Goal: Task Accomplishment & Management: Use online tool/utility

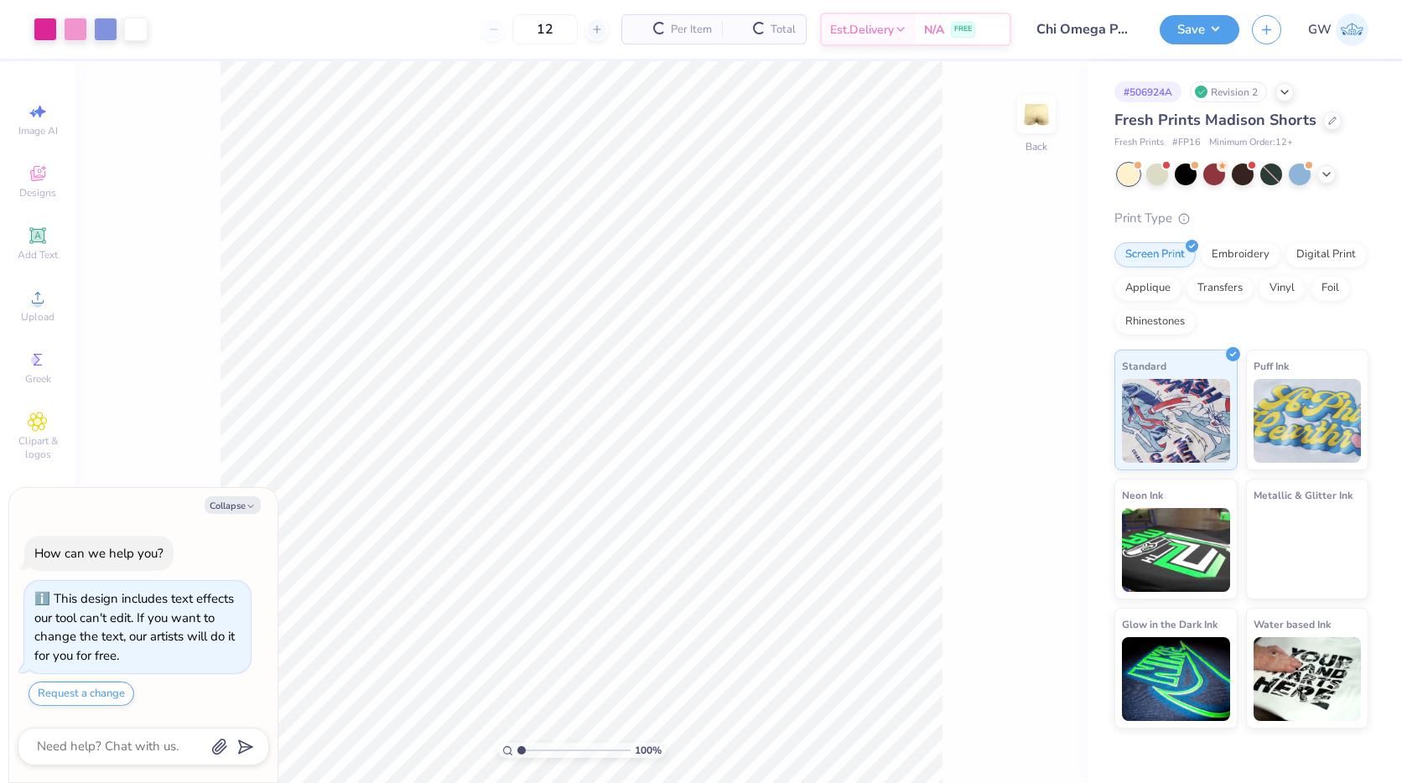
scroll to position [47, 0]
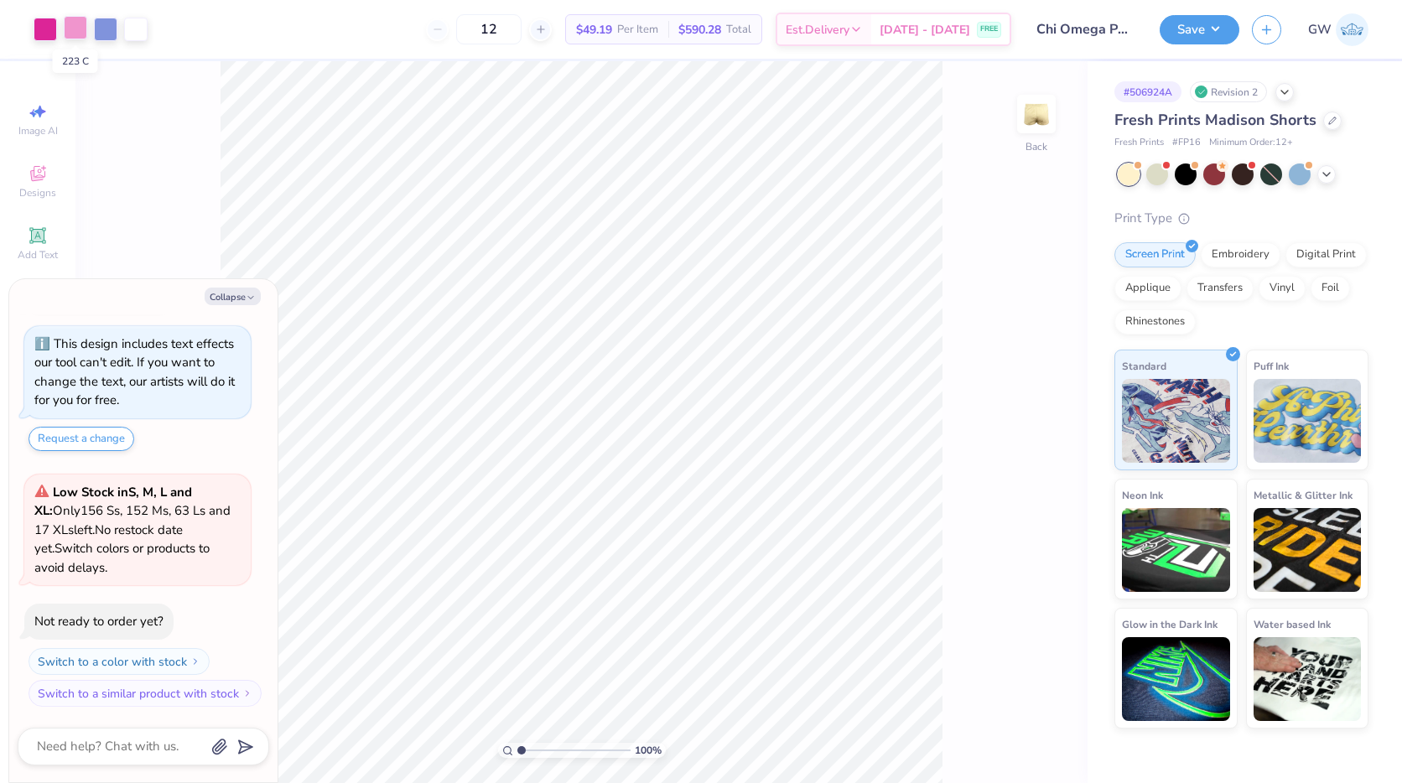
click at [80, 36] on div at bounding box center [75, 27] width 23 height 23
type textarea "x"
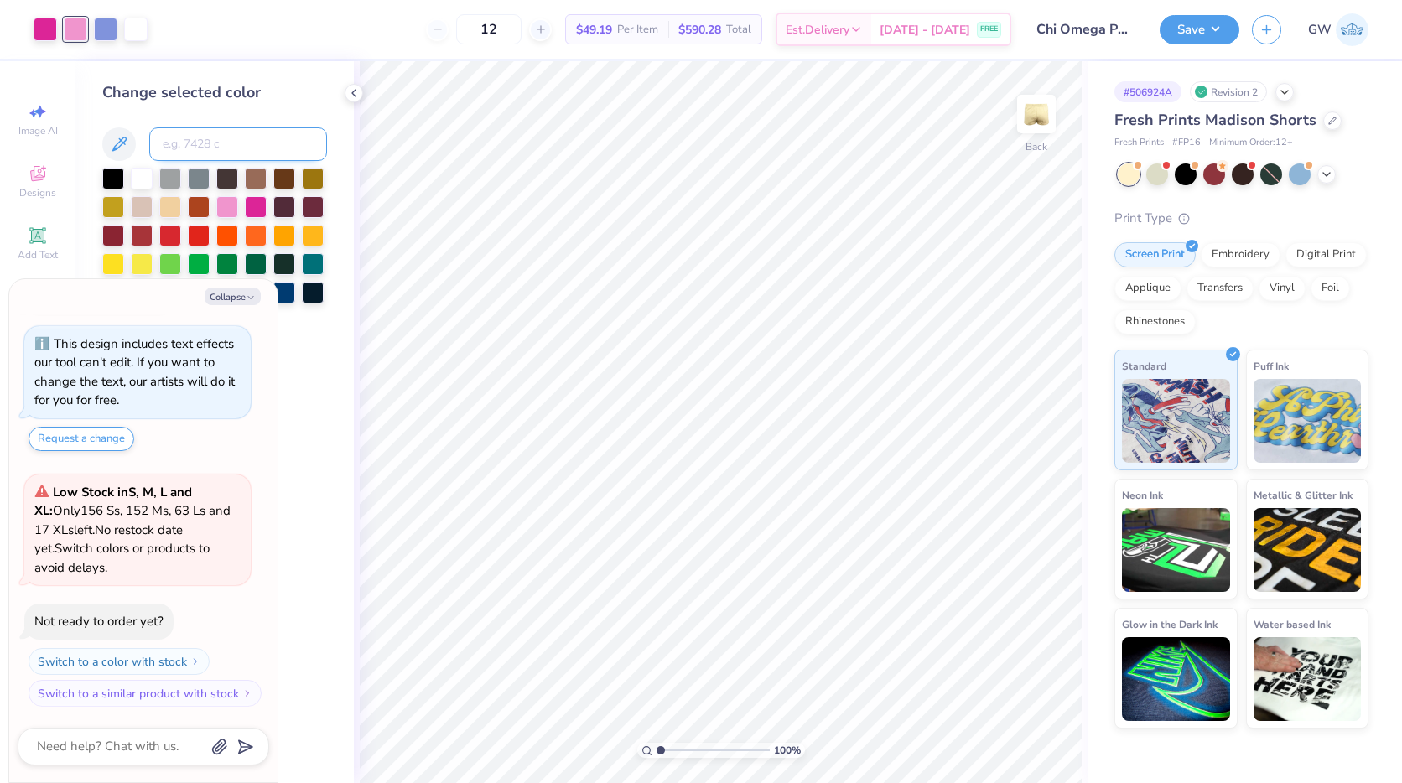
click at [220, 143] on input at bounding box center [238, 144] width 178 height 34
type input "211"
click at [226, 293] on button "Collapse" at bounding box center [233, 297] width 56 height 18
type textarea "x"
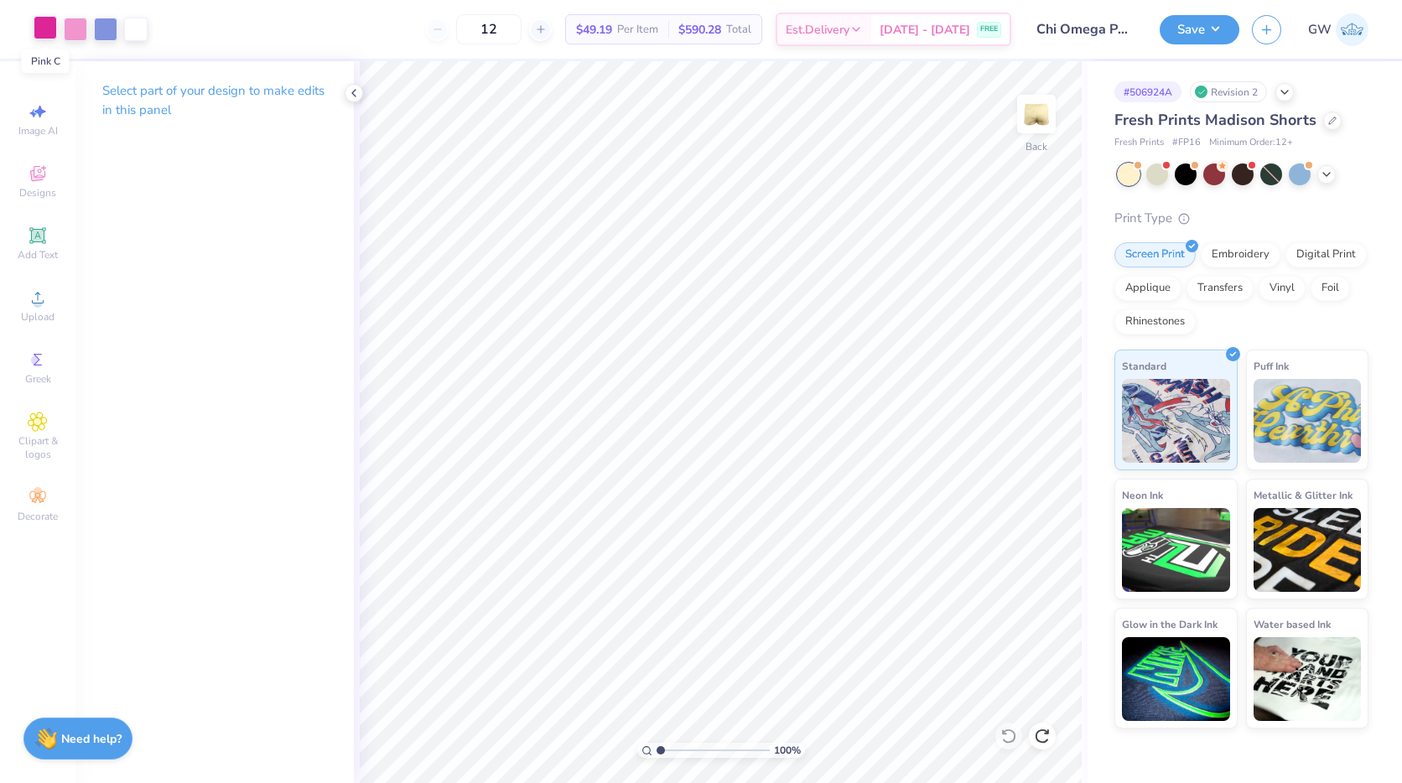
click at [41, 28] on div at bounding box center [45, 27] width 23 height 23
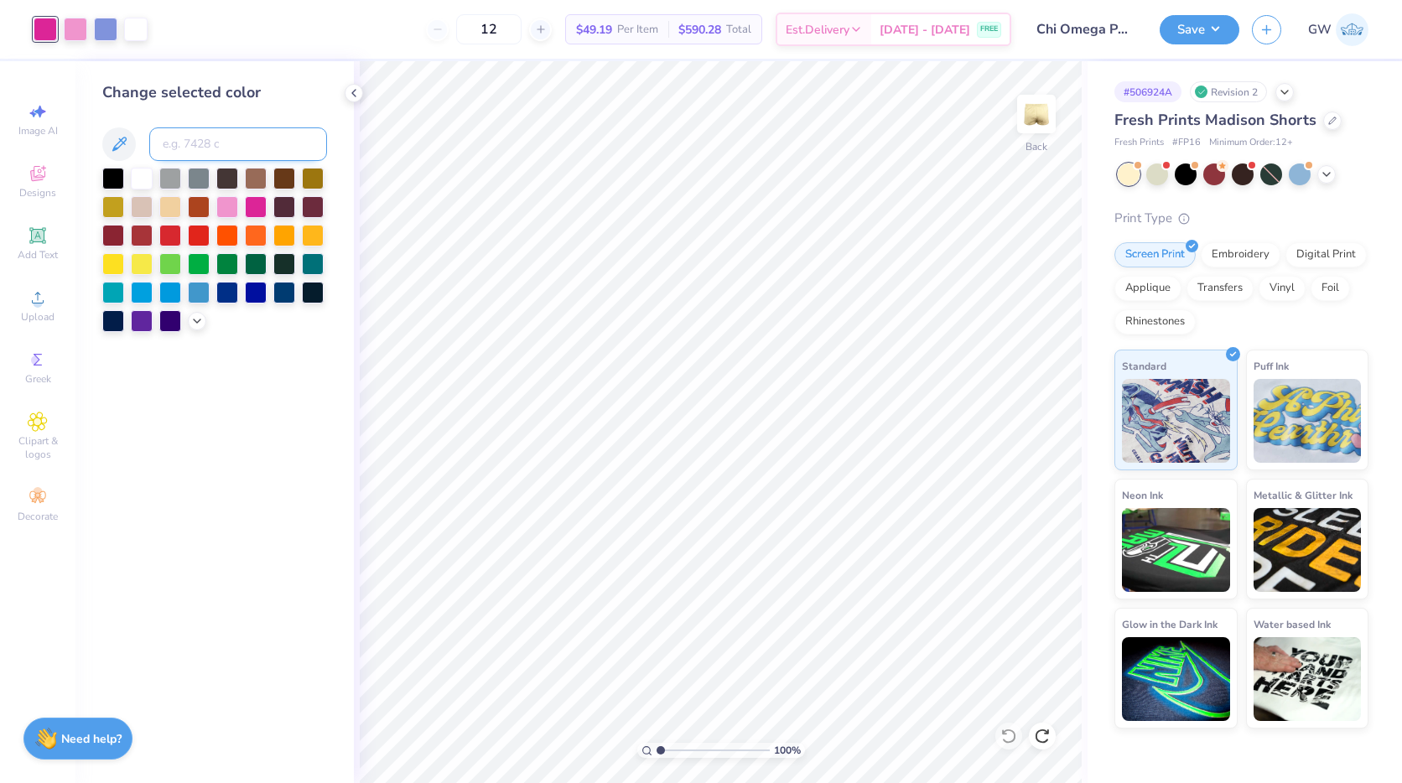
click at [184, 150] on input at bounding box center [238, 144] width 178 height 34
type input "211"
click at [72, 20] on div at bounding box center [75, 27] width 23 height 23
click at [217, 143] on input at bounding box center [238, 144] width 178 height 34
type input "1765"
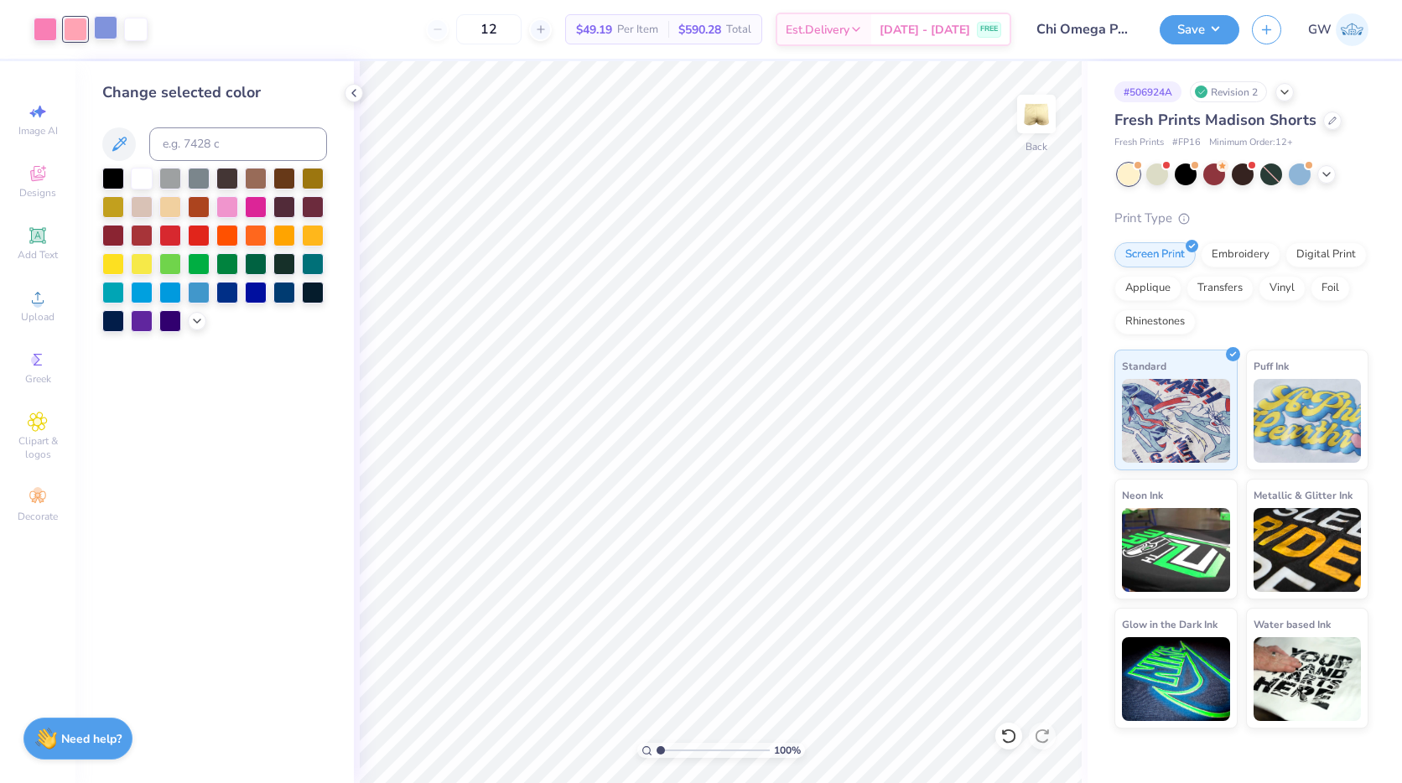
click at [110, 30] on div at bounding box center [105, 27] width 23 height 23
click at [217, 143] on input at bounding box center [238, 144] width 178 height 34
type input "644"
click at [148, 31] on div at bounding box center [135, 27] width 23 height 23
click at [179, 137] on input at bounding box center [238, 144] width 178 height 34
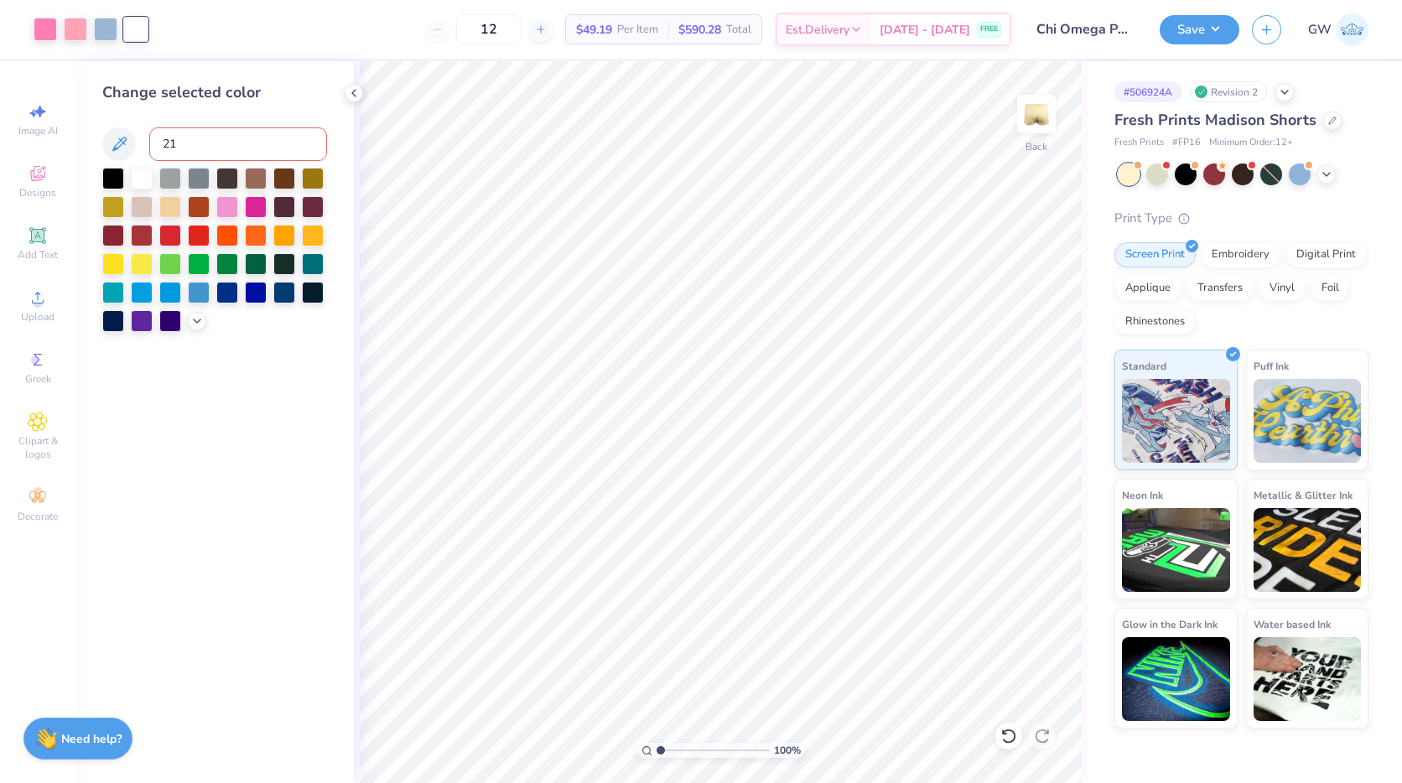
type input "211"
click at [355, 93] on icon at bounding box center [353, 92] width 13 height 13
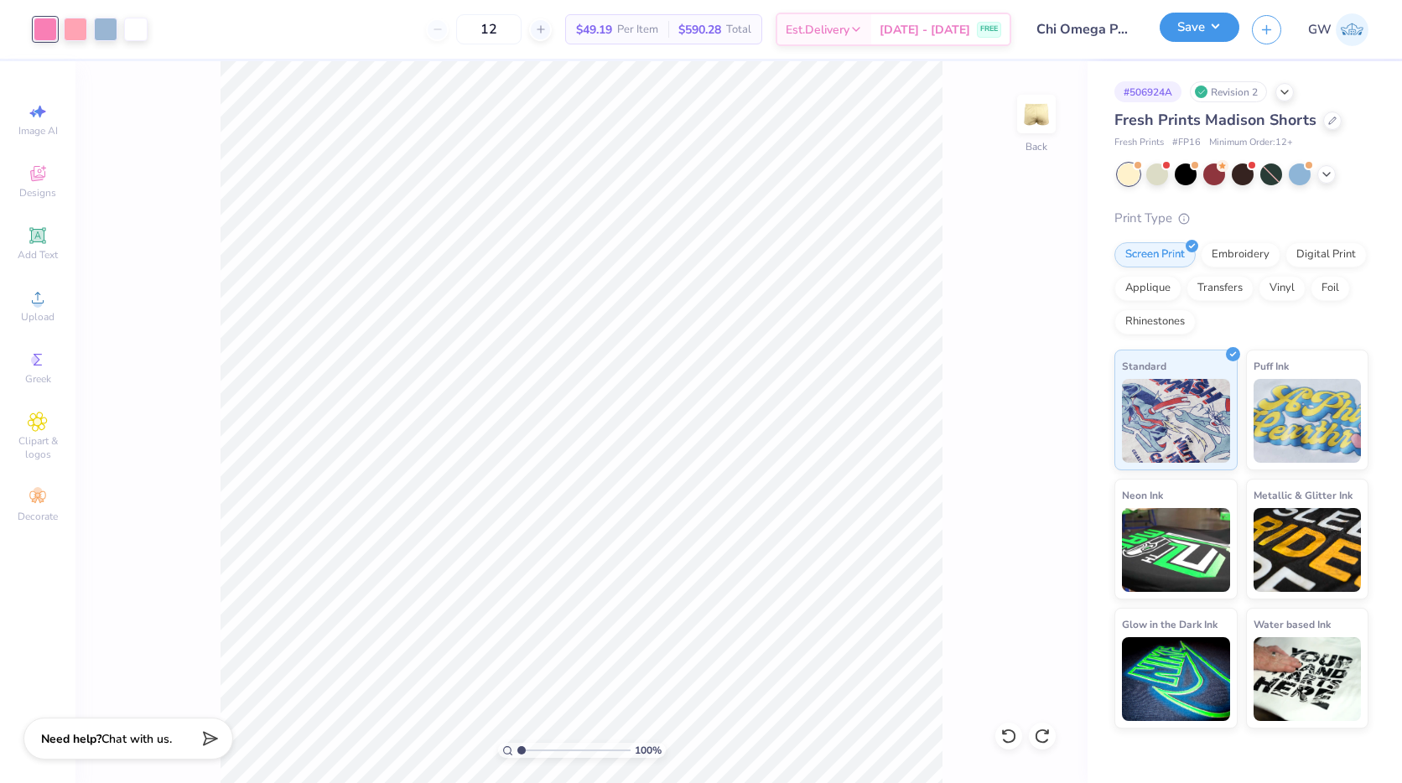
click at [1201, 23] on button "Save" at bounding box center [1200, 27] width 80 height 29
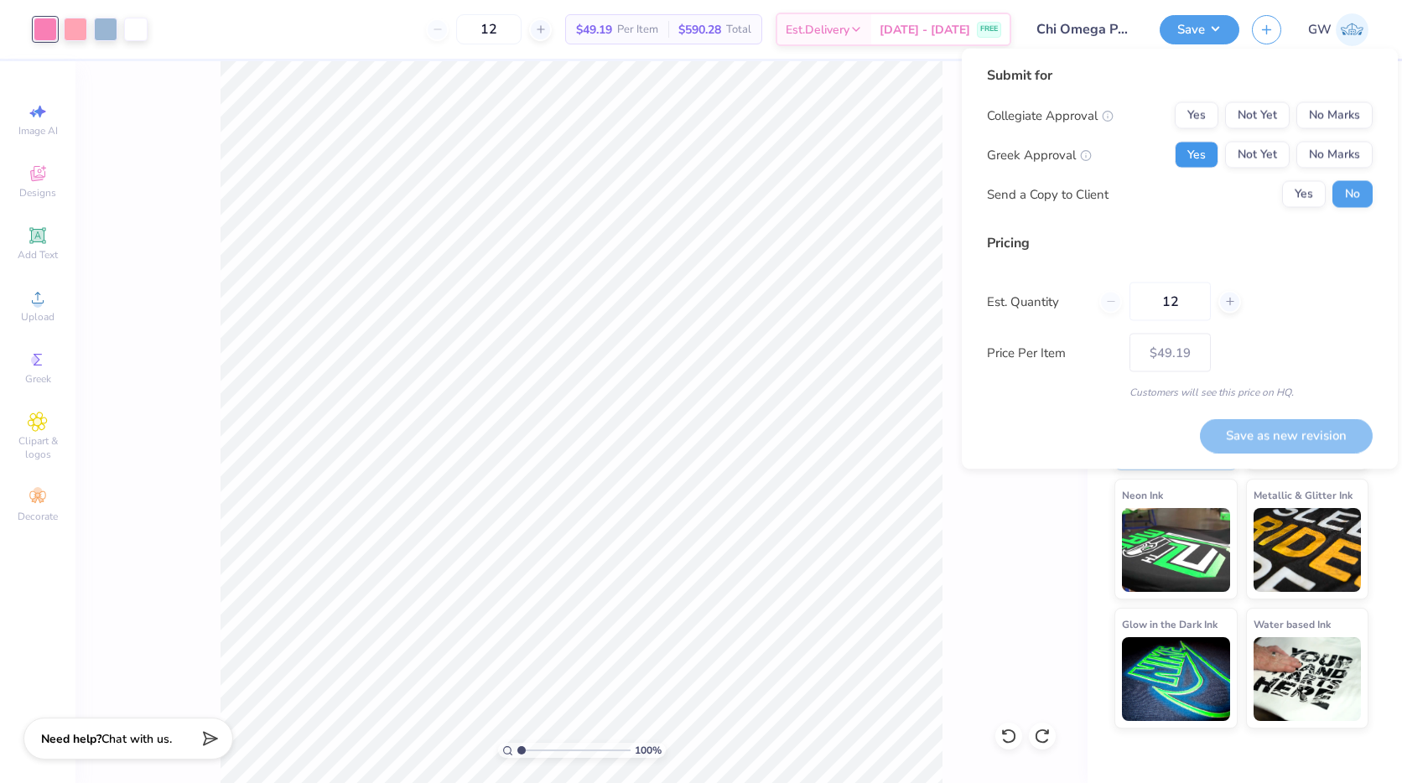
click at [1202, 153] on button "Yes" at bounding box center [1197, 155] width 44 height 27
click at [1351, 107] on button "No Marks" at bounding box center [1334, 115] width 76 height 27
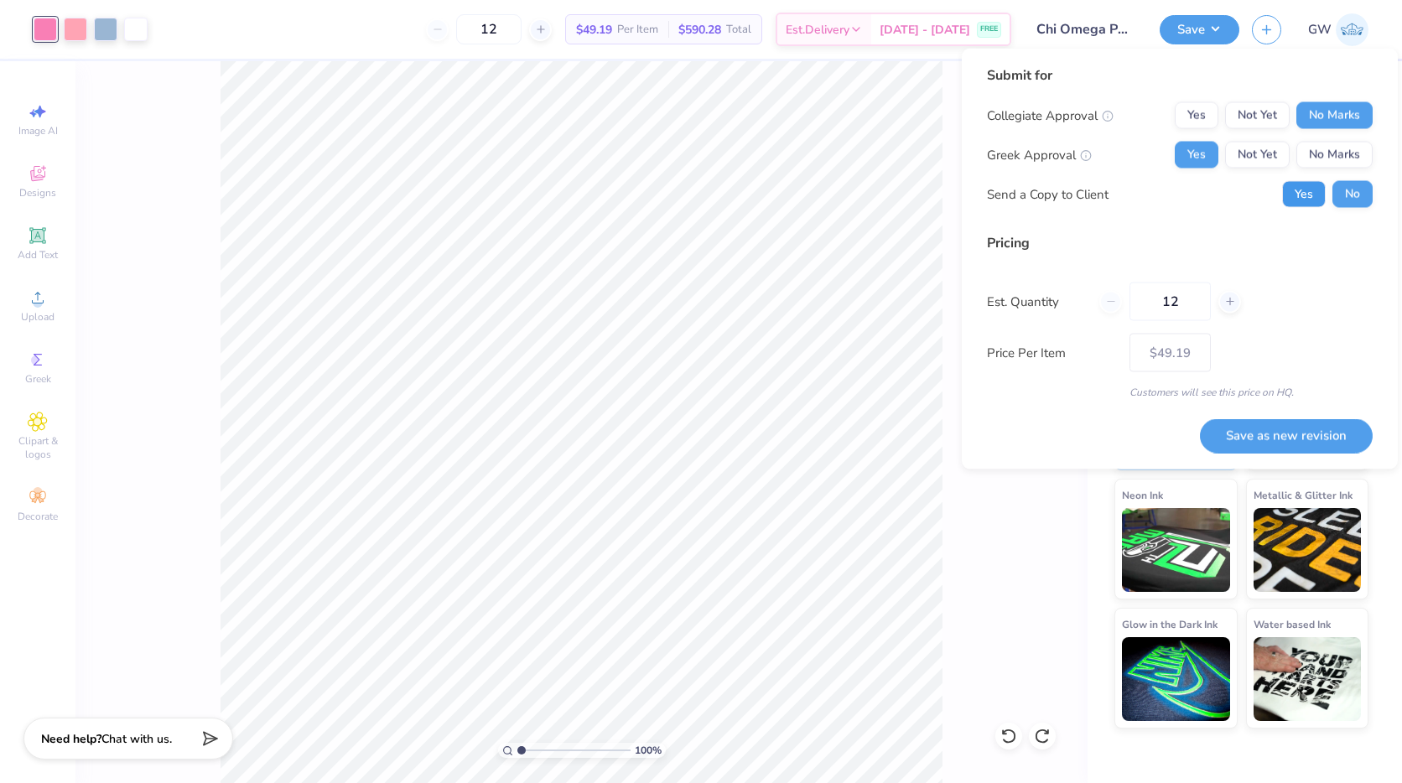
click at [1291, 183] on button "Yes" at bounding box center [1304, 194] width 44 height 27
click at [1290, 444] on button "Save as new revision" at bounding box center [1286, 435] width 173 height 34
type input "– –"
